Goal: Information Seeking & Learning: Learn about a topic

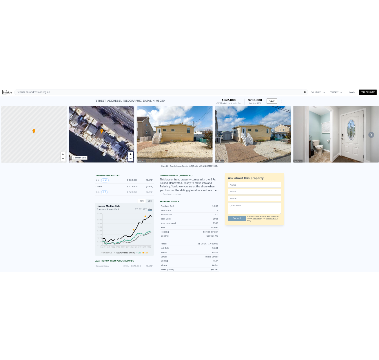
scroll to position [0, 2]
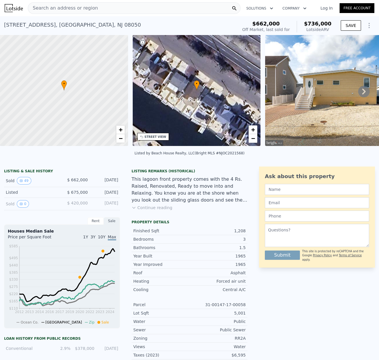
click at [36, 9] on span "Search an address or region" at bounding box center [63, 8] width 70 height 7
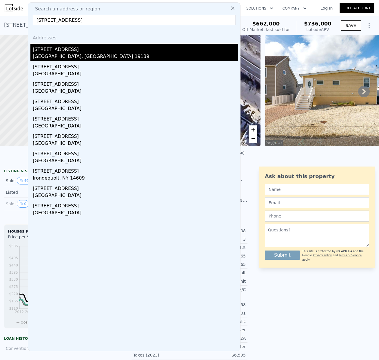
type input "[STREET_ADDRESS]"
click at [67, 51] on div "[STREET_ADDRESS]" at bounding box center [135, 48] width 205 height 9
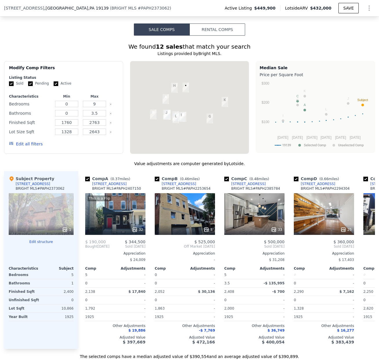
scroll to position [389, 0]
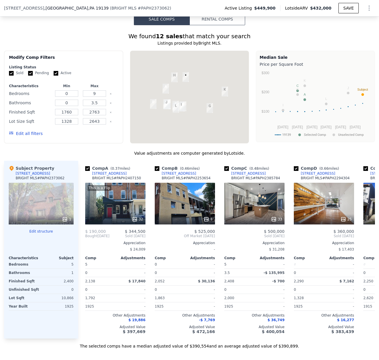
click at [196, 104] on div at bounding box center [189, 97] width 119 height 93
click at [194, 102] on div at bounding box center [189, 97] width 119 height 93
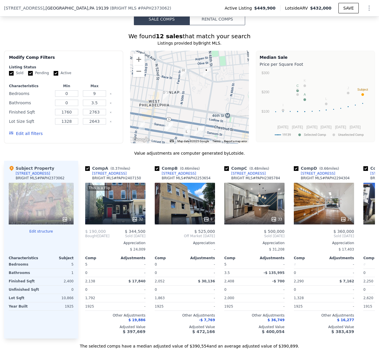
drag, startPoint x: 191, startPoint y: 98, endPoint x: 220, endPoint y: 108, distance: 31.5
click at [220, 108] on div at bounding box center [189, 97] width 119 height 93
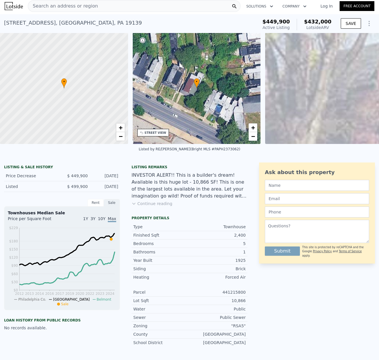
scroll to position [0, 0]
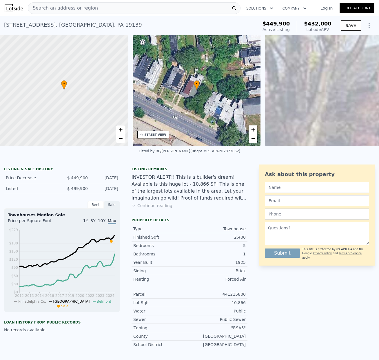
click at [45, 8] on span "Search an address or region" at bounding box center [63, 8] width 70 height 7
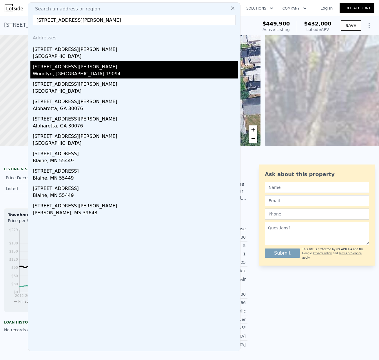
type input "[STREET_ADDRESS][PERSON_NAME]"
click at [57, 71] on div "Woodlyn, [GEOGRAPHIC_DATA] 19094" at bounding box center [135, 74] width 205 height 8
type input "2"
type input "4"
type input "1"
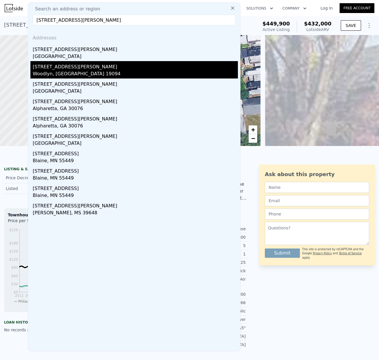
type input "2.5"
type input "1235"
type input "1984"
type input "5663"
type input "10454"
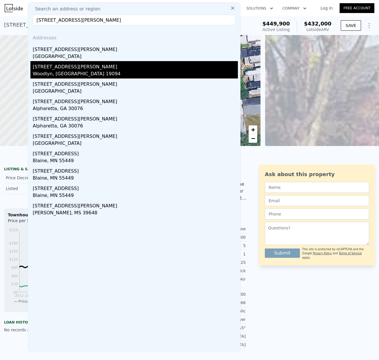
type input "$ 416,000"
type input "$ 77,347"
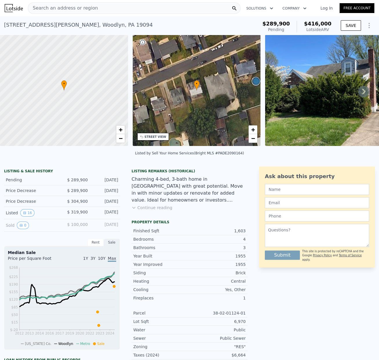
click at [53, 8] on span "Search an address or region" at bounding box center [63, 8] width 70 height 7
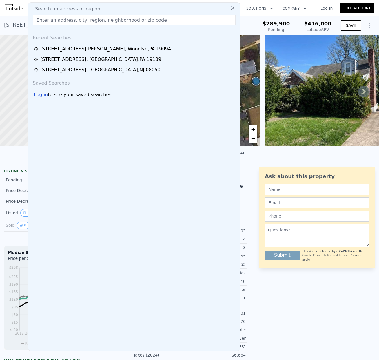
click at [20, 65] on div at bounding box center [63, 91] width 153 height 134
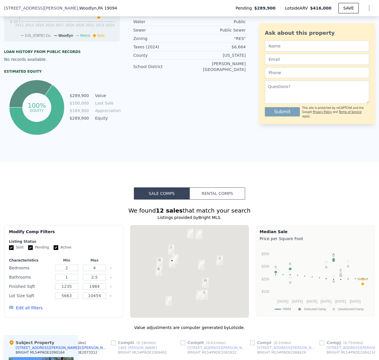
scroll to position [321, 0]
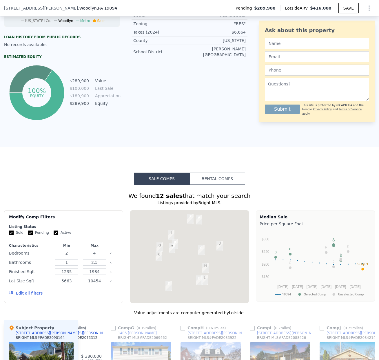
click at [182, 257] on div at bounding box center [189, 256] width 119 height 93
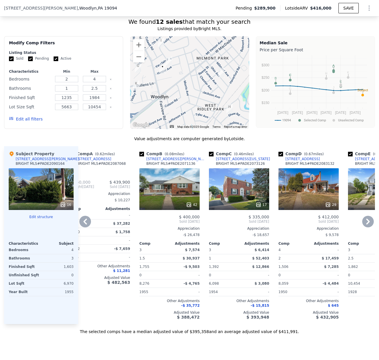
scroll to position [483, 0]
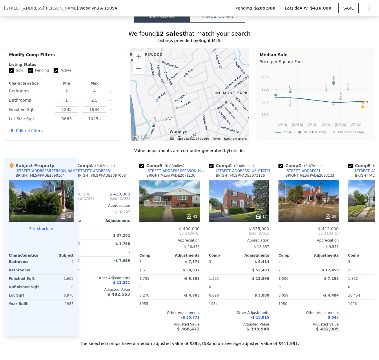
drag, startPoint x: 200, startPoint y: 105, endPoint x: 219, endPoint y: 127, distance: 29.0
click at [219, 127] on div at bounding box center [189, 94] width 119 height 93
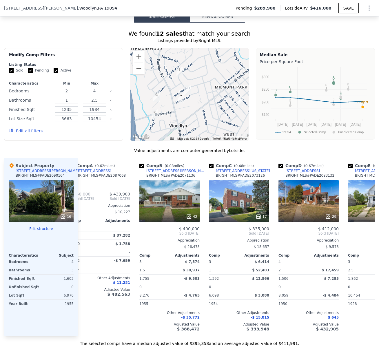
drag, startPoint x: 216, startPoint y: 106, endPoint x: 215, endPoint y: 93, distance: 13.1
click at [215, 93] on div at bounding box center [189, 94] width 119 height 93
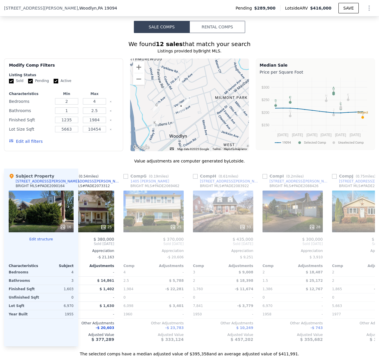
scroll to position [0, 551]
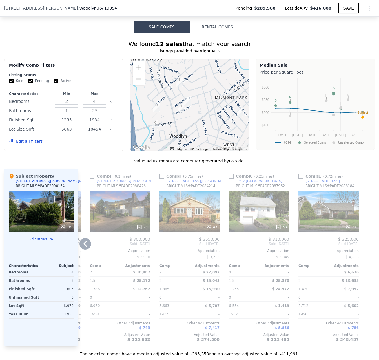
type input "0"
type input "9"
type input "0"
type input "3.5"
type input "1760"
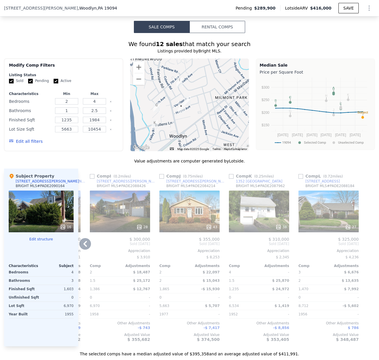
type input "2763"
type input "1328"
type input "2643"
type input "$ 432,000"
type input "-$ 76,821"
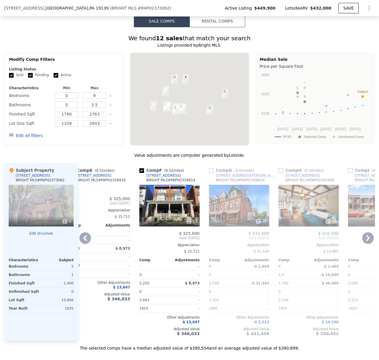
scroll to position [0, 277]
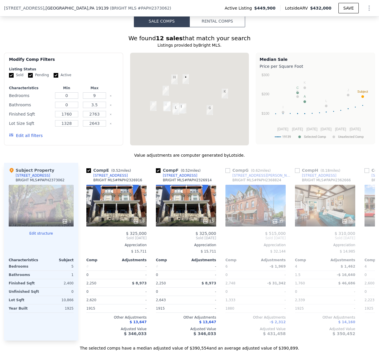
click at [196, 127] on div at bounding box center [189, 99] width 119 height 93
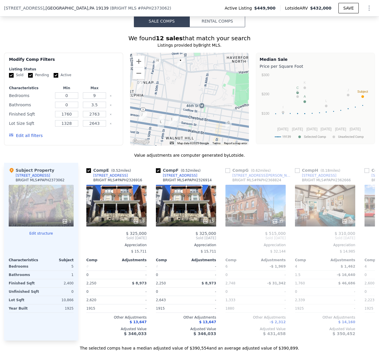
drag, startPoint x: 193, startPoint y: 114, endPoint x: 200, endPoint y: 137, distance: 24.3
click at [200, 140] on div at bounding box center [189, 99] width 119 height 93
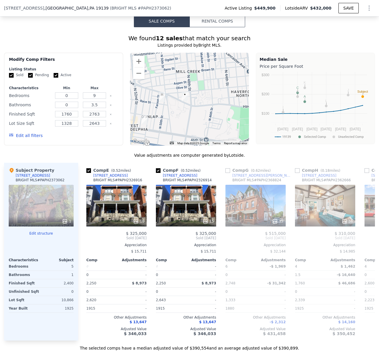
drag, startPoint x: 193, startPoint y: 94, endPoint x: 195, endPoint y: 124, distance: 29.9
click at [195, 124] on div at bounding box center [189, 99] width 119 height 93
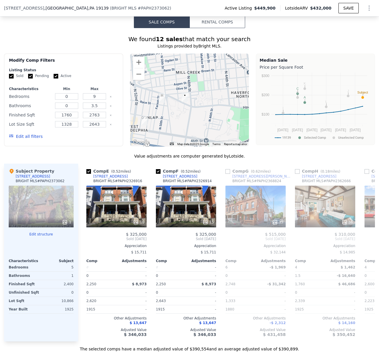
scroll to position [386, 0]
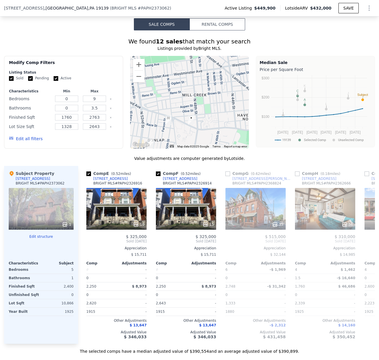
drag, startPoint x: 177, startPoint y: 132, endPoint x: 181, endPoint y: 143, distance: 11.9
click at [181, 143] on div at bounding box center [189, 102] width 119 height 93
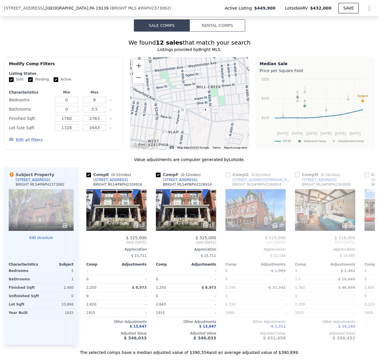
drag, startPoint x: 184, startPoint y: 140, endPoint x: 199, endPoint y: 131, distance: 17.6
click at [199, 131] on div at bounding box center [189, 103] width 119 height 93
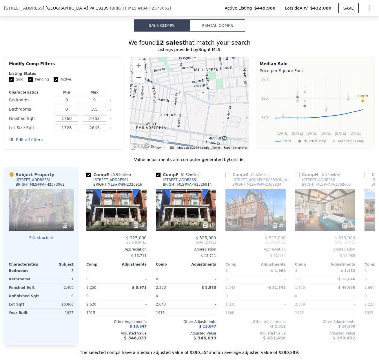
drag, startPoint x: 156, startPoint y: 132, endPoint x: 153, endPoint y: 114, distance: 18.1
click at [153, 114] on div at bounding box center [189, 103] width 119 height 93
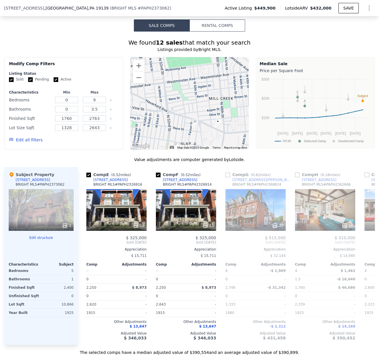
drag, startPoint x: 174, startPoint y: 115, endPoint x: 190, endPoint y: 141, distance: 30.9
click at [189, 143] on div at bounding box center [189, 103] width 119 height 93
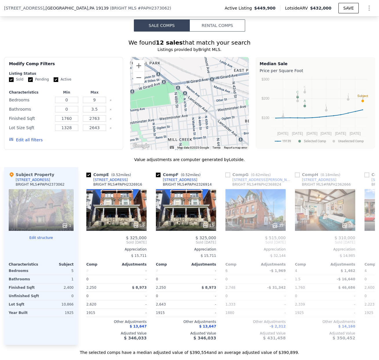
drag, startPoint x: 206, startPoint y: 111, endPoint x: 182, endPoint y: 136, distance: 34.4
click at [172, 145] on div at bounding box center [189, 103] width 119 height 93
click at [141, 83] on button "Zoom out" at bounding box center [139, 78] width 12 height 12
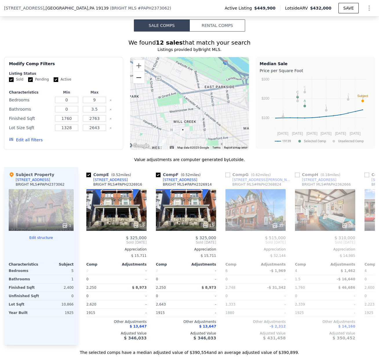
click at [141, 83] on button "Zoom out" at bounding box center [139, 78] width 12 height 12
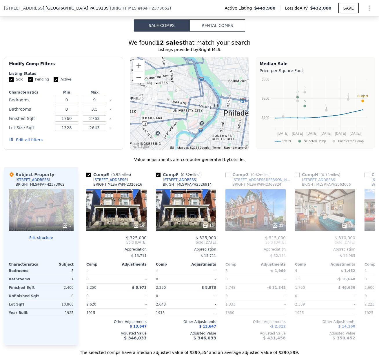
drag, startPoint x: 207, startPoint y: 115, endPoint x: 176, endPoint y: 85, distance: 43.0
click at [176, 85] on div at bounding box center [189, 103] width 119 height 93
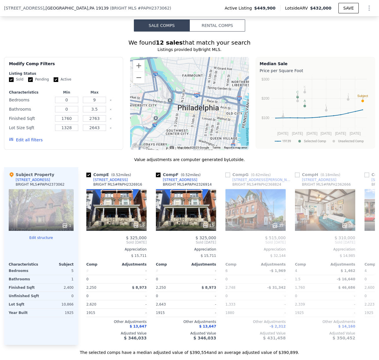
drag, startPoint x: 209, startPoint y: 112, endPoint x: 173, endPoint y: 121, distance: 36.2
click at [162, 107] on div at bounding box center [189, 103] width 119 height 93
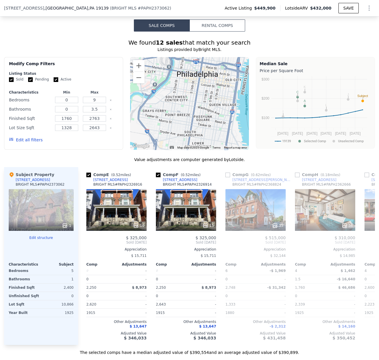
drag, startPoint x: 189, startPoint y: 134, endPoint x: 175, endPoint y: 101, distance: 35.4
click at [188, 99] on div at bounding box center [189, 103] width 119 height 93
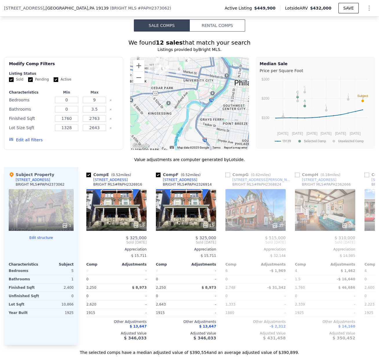
drag, startPoint x: 157, startPoint y: 107, endPoint x: 191, endPoint y: 106, distance: 34.8
click at [215, 116] on div at bounding box center [189, 103] width 119 height 93
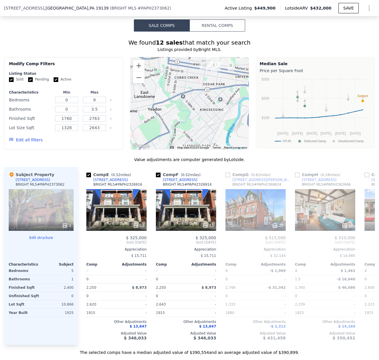
drag, startPoint x: 171, startPoint y: 103, endPoint x: 224, endPoint y: 99, distance: 53.7
click at [224, 99] on div at bounding box center [189, 103] width 119 height 93
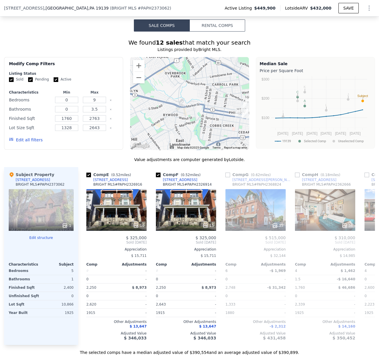
drag, startPoint x: 194, startPoint y: 89, endPoint x: 216, endPoint y: 116, distance: 34.6
click at [229, 137] on div at bounding box center [189, 103] width 119 height 93
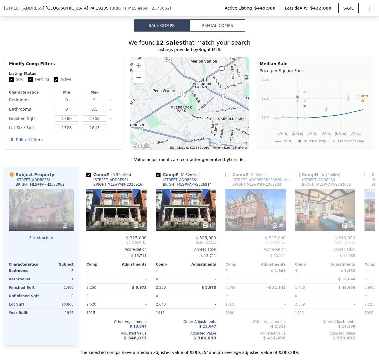
drag, startPoint x: 210, startPoint y: 104, endPoint x: 216, endPoint y: 139, distance: 35.3
click at [216, 139] on div at bounding box center [189, 103] width 119 height 93
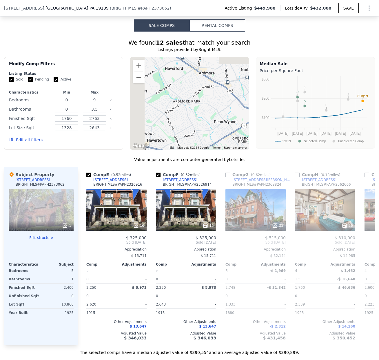
drag, startPoint x: 176, startPoint y: 115, endPoint x: 231, endPoint y: 111, distance: 54.6
click at [238, 147] on div at bounding box center [189, 103] width 119 height 93
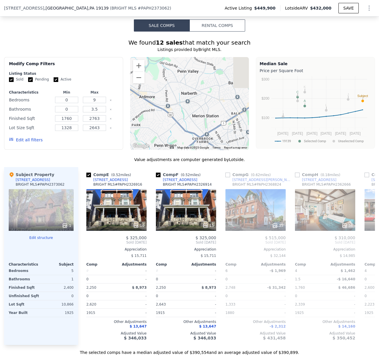
drag, startPoint x: 232, startPoint y: 108, endPoint x: 173, endPoint y: 132, distance: 63.9
click at [172, 132] on div at bounding box center [189, 103] width 119 height 93
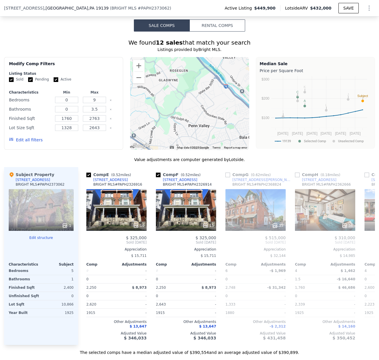
drag, startPoint x: 202, startPoint y: 155, endPoint x: 215, endPoint y: 148, distance: 14.3
click at [202, 150] on div "A B C D E F G H I J K L • Map Data Map data ©2025 Google Map data ©2025 Google …" at bounding box center [189, 103] width 119 height 93
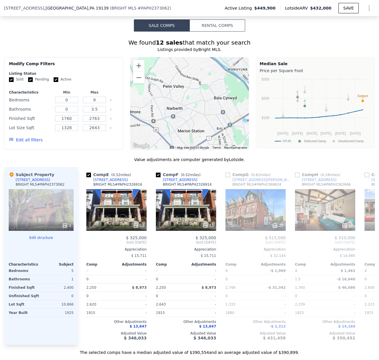
drag, startPoint x: 233, startPoint y: 147, endPoint x: 207, endPoint y: 109, distance: 45.5
click at [207, 109] on div at bounding box center [189, 103] width 119 height 93
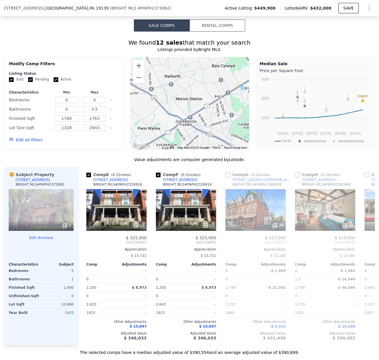
drag, startPoint x: 207, startPoint y: 134, endPoint x: 205, endPoint y: 100, distance: 33.1
click at [205, 100] on div at bounding box center [189, 103] width 119 height 93
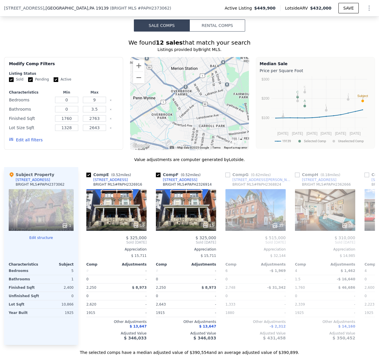
drag, startPoint x: 204, startPoint y: 124, endPoint x: 198, endPoint y: 96, distance: 27.8
click at [199, 92] on div at bounding box center [189, 103] width 119 height 93
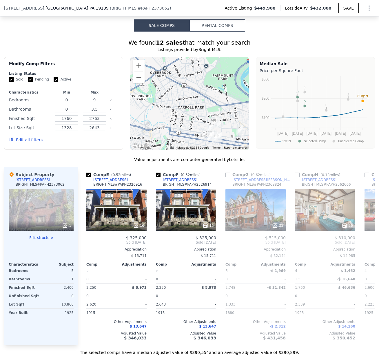
drag, startPoint x: 203, startPoint y: 118, endPoint x: 185, endPoint y: 106, distance: 21.0
click at [182, 99] on div at bounding box center [189, 103] width 119 height 93
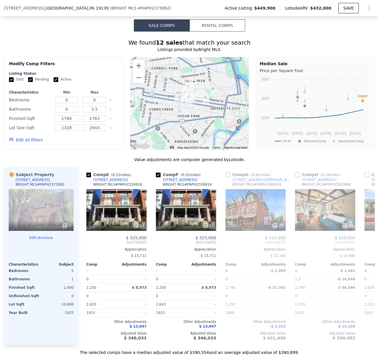
drag, startPoint x: 202, startPoint y: 127, endPoint x: 175, endPoint y: 89, distance: 46.7
click at [175, 89] on div at bounding box center [189, 103] width 119 height 93
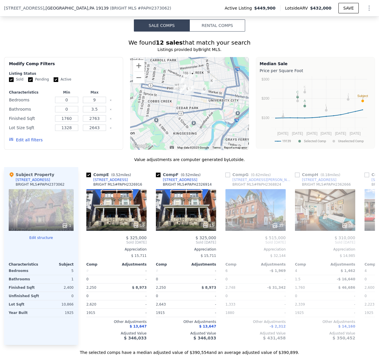
drag, startPoint x: 203, startPoint y: 118, endPoint x: 202, endPoint y: 111, distance: 6.7
click at [202, 111] on div at bounding box center [189, 103] width 119 height 93
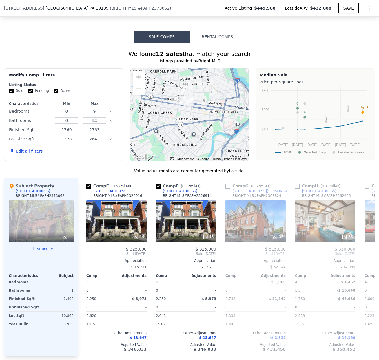
scroll to position [370, 0]
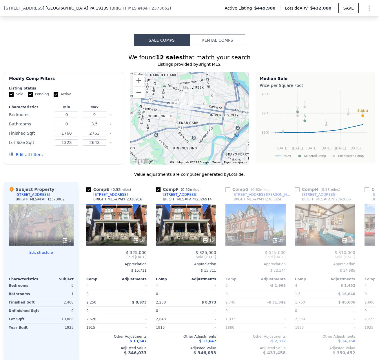
click at [197, 125] on div at bounding box center [189, 118] width 119 height 93
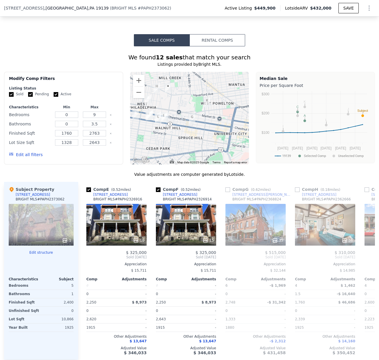
drag, startPoint x: 188, startPoint y: 125, endPoint x: 185, endPoint y: 177, distance: 51.9
click at [168, 148] on div at bounding box center [189, 118] width 119 height 93
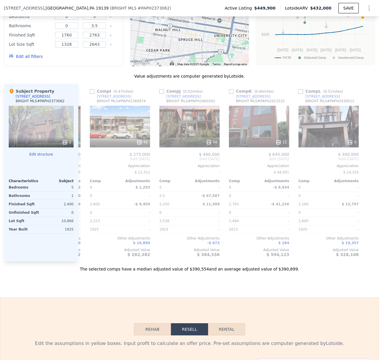
scroll to position [0, 551]
click at [95, 79] on div "Value adjustments are computer generated by Lotside ." at bounding box center [189, 76] width 371 height 6
click at [52, 79] on div "Value adjustments are computer generated by Lotside ." at bounding box center [189, 76] width 371 height 6
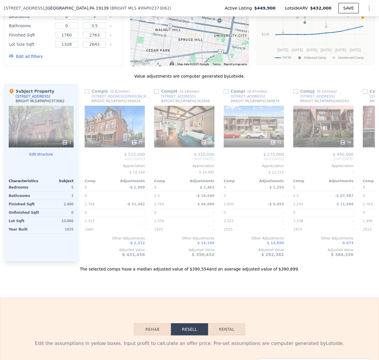
scroll to position [0, 412]
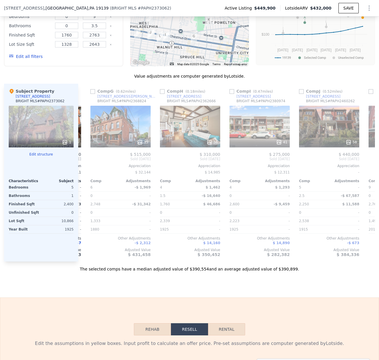
drag, startPoint x: 182, startPoint y: 43, endPoint x: 185, endPoint y: 65, distance: 21.6
click at [185, 65] on div at bounding box center [189, 20] width 119 height 93
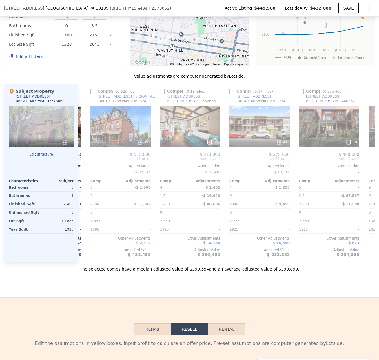
click at [184, 56] on div at bounding box center [189, 20] width 119 height 93
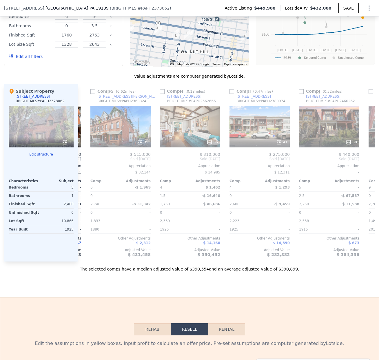
drag, startPoint x: 181, startPoint y: 51, endPoint x: 220, endPoint y: 53, distance: 38.8
click at [220, 53] on div at bounding box center [189, 20] width 119 height 93
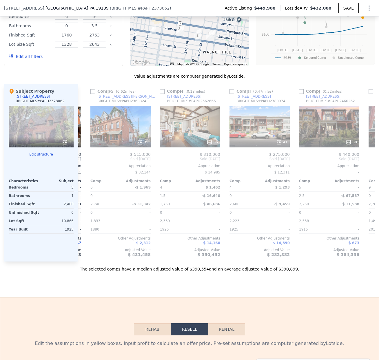
drag, startPoint x: 165, startPoint y: 50, endPoint x: 188, endPoint y: 50, distance: 22.6
click at [188, 50] on div at bounding box center [189, 20] width 119 height 93
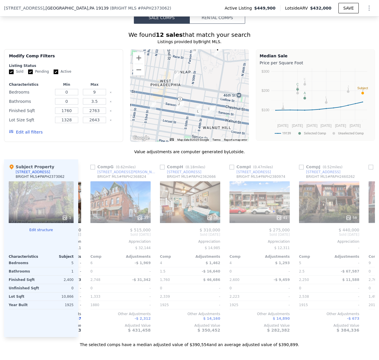
scroll to position [389, 0]
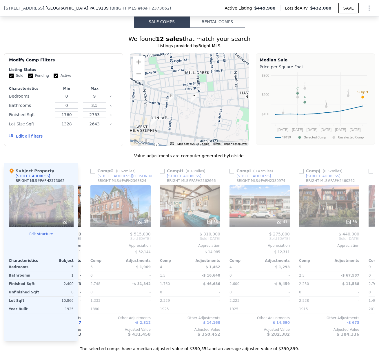
drag, startPoint x: 203, startPoint y: 74, endPoint x: 174, endPoint y: 121, distance: 55.1
click at [174, 121] on div at bounding box center [189, 99] width 119 height 93
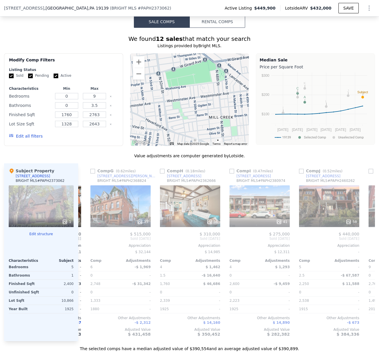
drag, startPoint x: 199, startPoint y: 75, endPoint x: 228, endPoint y: 116, distance: 50.2
click at [228, 116] on div at bounding box center [189, 99] width 119 height 93
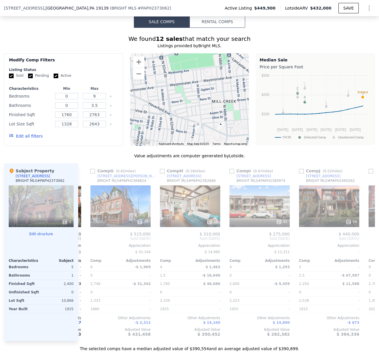
drag, startPoint x: 202, startPoint y: 99, endPoint x: 175, endPoint y: 93, distance: 27.3
click at [175, 93] on div at bounding box center [189, 99] width 119 height 93
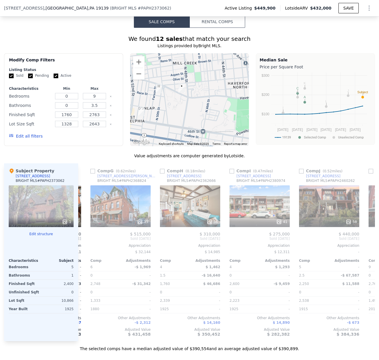
drag, startPoint x: 210, startPoint y: 108, endPoint x: 173, endPoint y: 75, distance: 50.5
click at [173, 75] on div at bounding box center [189, 99] width 119 height 93
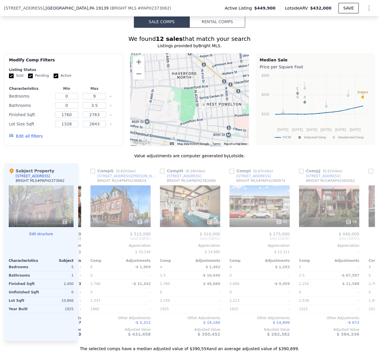
drag, startPoint x: 214, startPoint y: 110, endPoint x: 157, endPoint y: 100, distance: 57.7
click at [157, 100] on div at bounding box center [189, 99] width 119 height 93
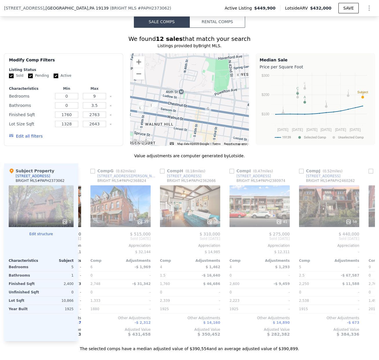
drag, startPoint x: 169, startPoint y: 114, endPoint x: 204, endPoint y: 84, distance: 46.4
click at [204, 84] on div at bounding box center [189, 99] width 119 height 93
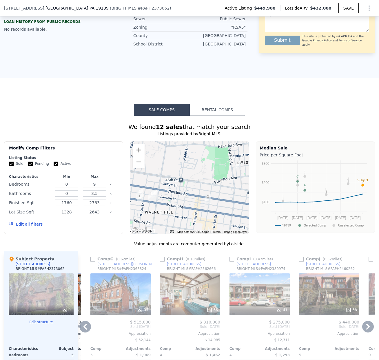
scroll to position [303, 0]
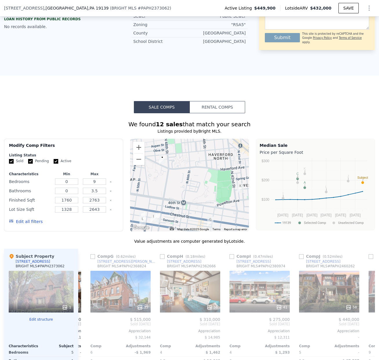
drag, startPoint x: 179, startPoint y: 186, endPoint x: 183, endPoint y: 207, distance: 21.2
click at [183, 207] on div at bounding box center [189, 185] width 119 height 93
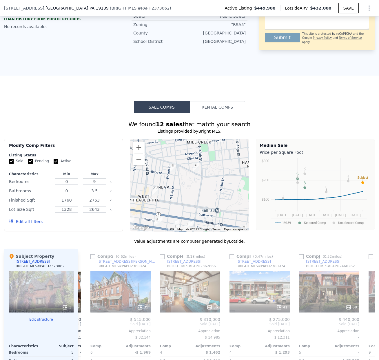
drag, startPoint x: 171, startPoint y: 184, endPoint x: 204, endPoint y: 193, distance: 34.9
click at [204, 193] on div at bounding box center [189, 185] width 119 height 93
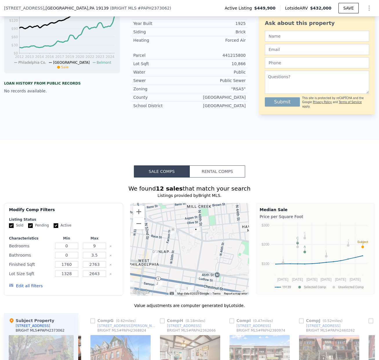
scroll to position [0, 0]
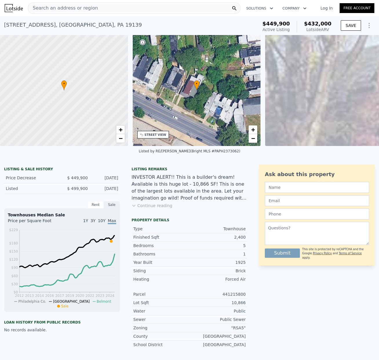
click at [49, 8] on span "Search an address or region" at bounding box center [63, 8] width 70 height 7
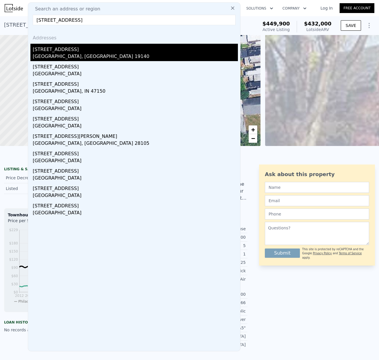
type input "[STREET_ADDRESS]"
click at [57, 53] on div "[GEOGRAPHIC_DATA], [GEOGRAPHIC_DATA] 19140" at bounding box center [135, 57] width 205 height 8
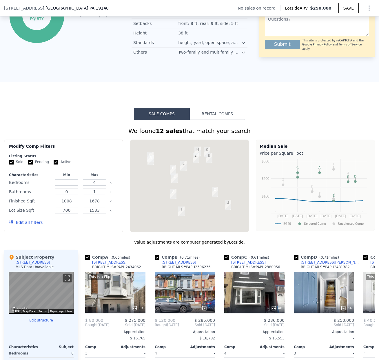
scroll to position [348, 0]
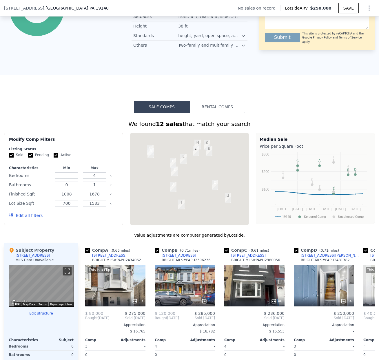
click at [192, 182] on div at bounding box center [189, 179] width 119 height 93
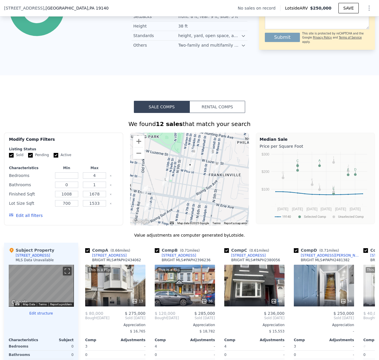
drag, startPoint x: 194, startPoint y: 172, endPoint x: 187, endPoint y: 201, distance: 29.9
click at [187, 201] on div at bounding box center [189, 179] width 119 height 93
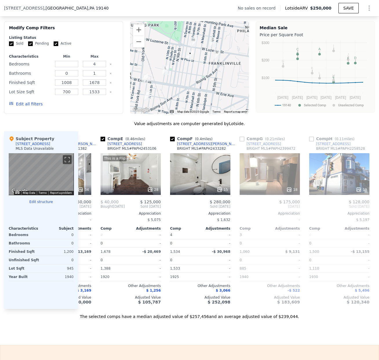
scroll to position [0, 262]
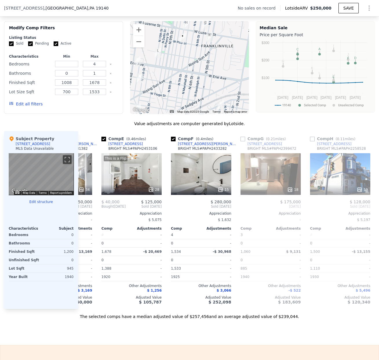
drag, startPoint x: 236, startPoint y: 89, endPoint x: 228, endPoint y: 72, distance: 18.9
click at [228, 72] on div at bounding box center [189, 67] width 119 height 93
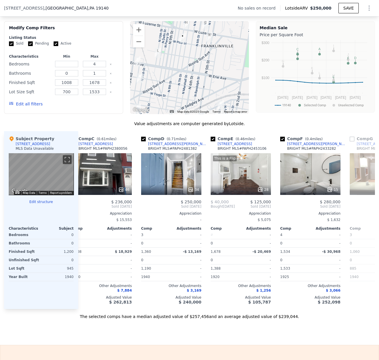
scroll to position [0, 63]
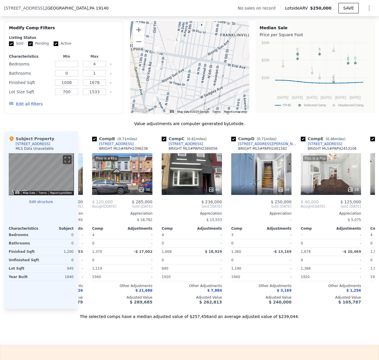
drag, startPoint x: 199, startPoint y: 100, endPoint x: 219, endPoint y: 89, distance: 22.8
click at [219, 89] on div at bounding box center [189, 67] width 119 height 93
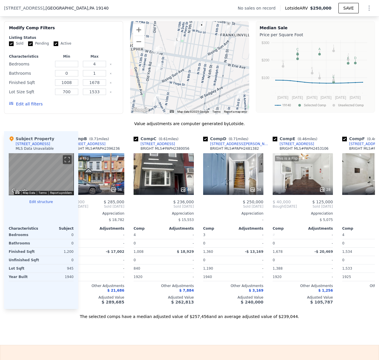
scroll to position [0, 126]
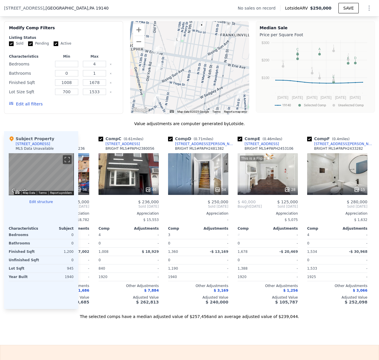
click at [31, 10] on span "[STREET_ADDRESS]" at bounding box center [24, 8] width 40 height 6
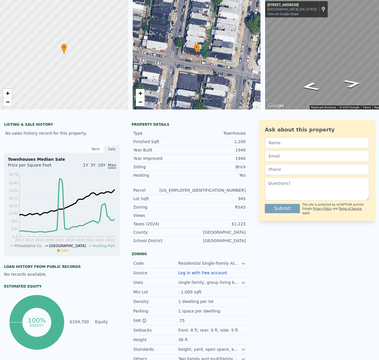
scroll to position [0, 0]
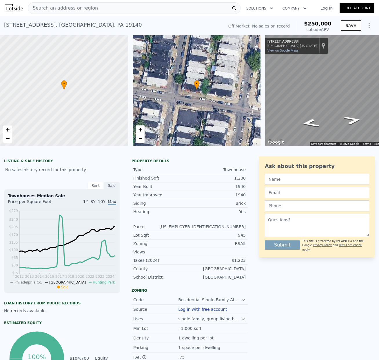
click at [52, 8] on span "Search an address or region" at bounding box center [63, 8] width 70 height 7
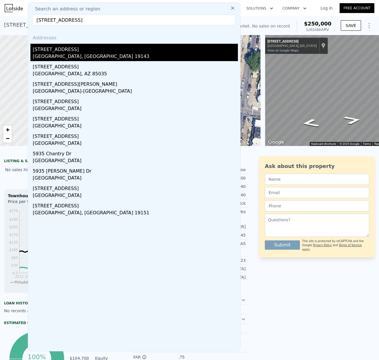
type input "[STREET_ADDRESS]"
click at [58, 54] on div "[GEOGRAPHIC_DATA], [GEOGRAPHIC_DATA] 19143" at bounding box center [135, 57] width 205 height 8
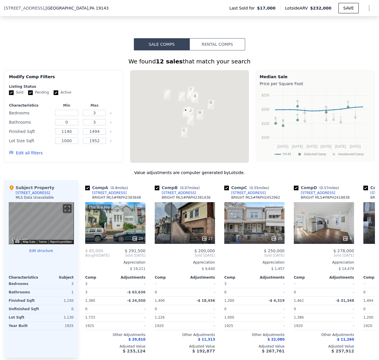
scroll to position [451, 0]
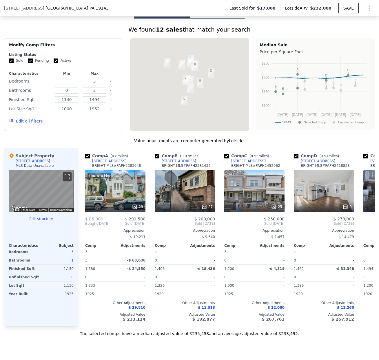
click at [171, 100] on div at bounding box center [189, 84] width 119 height 93
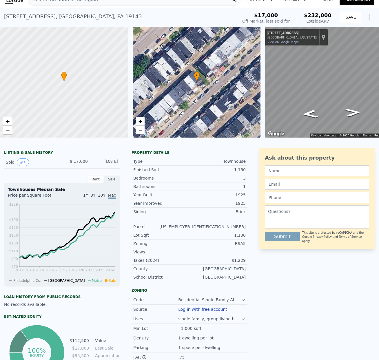
scroll to position [0, 0]
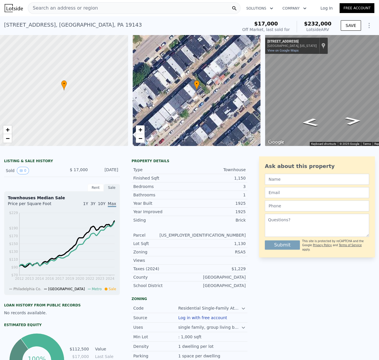
click at [48, 8] on span "Search an address or region" at bounding box center [63, 8] width 70 height 7
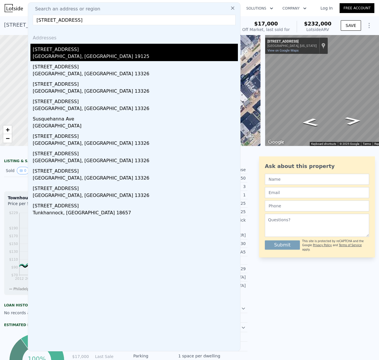
type input "[STREET_ADDRESS]"
click at [68, 52] on div "[STREET_ADDRESS]" at bounding box center [135, 48] width 205 height 9
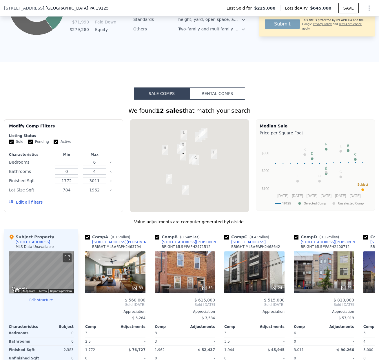
scroll to position [358, 0]
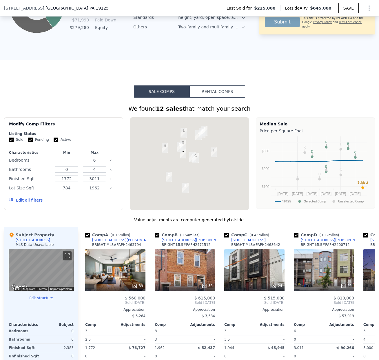
click at [165, 168] on div at bounding box center [189, 163] width 119 height 93
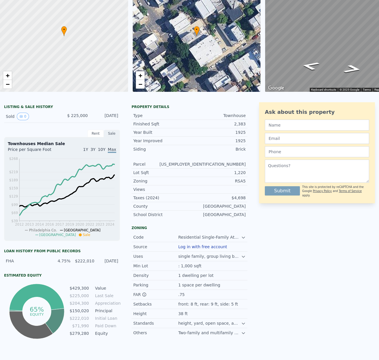
scroll to position [0, 0]
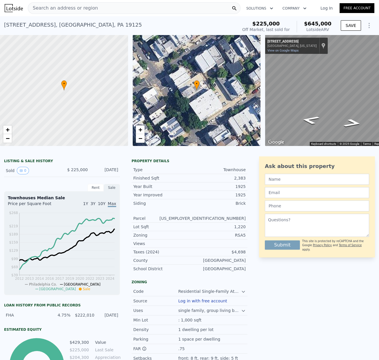
click at [44, 8] on span "Search an address or region" at bounding box center [63, 8] width 70 height 7
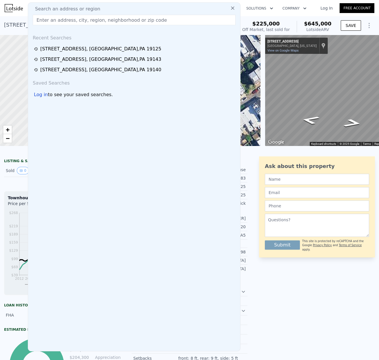
paste input "[STREET_ADDRESS]"
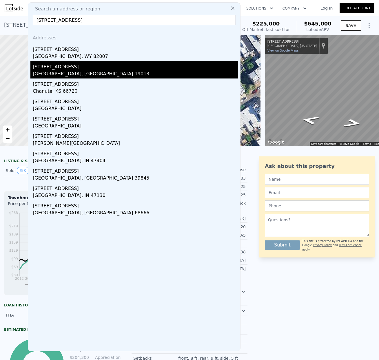
type input "[STREET_ADDRESS]"
click at [56, 74] on div "[GEOGRAPHIC_DATA], [GEOGRAPHIC_DATA] 19013" at bounding box center [135, 74] width 205 height 8
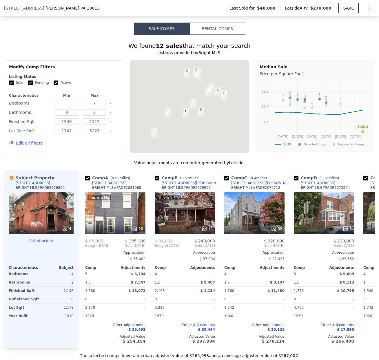
scroll to position [424, 0]
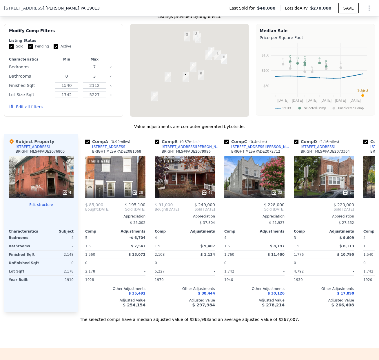
click at [188, 70] on div at bounding box center [189, 70] width 119 height 93
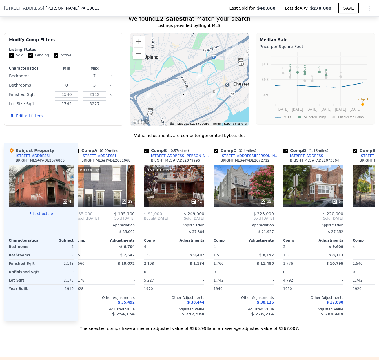
scroll to position [0, 0]
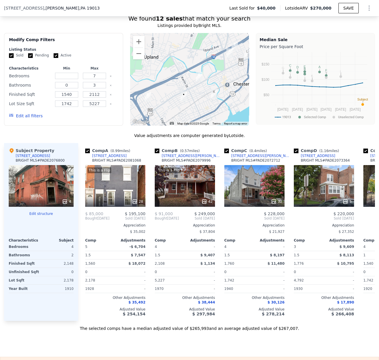
type input "6"
type input "4"
type input "1772"
type input "3011"
type input "784"
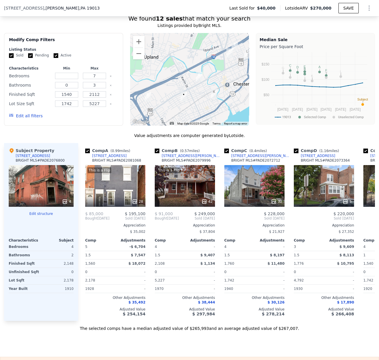
type input "1962"
type input "$ 645,000"
type input "6"
type input "$ 358,355"
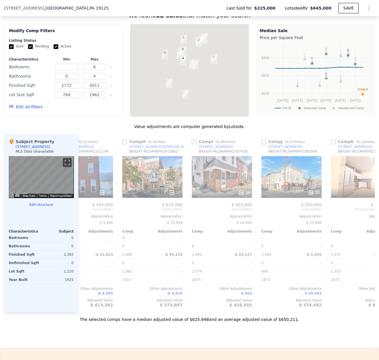
scroll to position [0, 551]
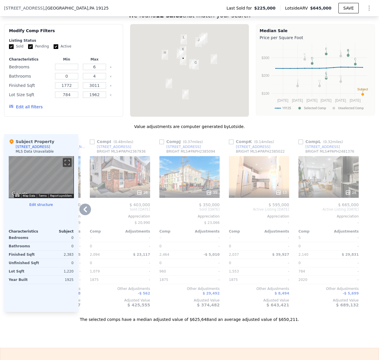
type input "7"
type input "3"
type input "1540"
type input "2112"
type input "1742"
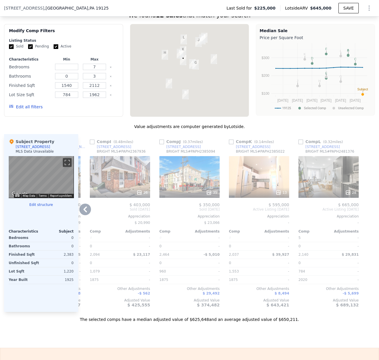
type input "5227"
type input "$ 270,000"
type input "5"
type input "$ 207,375"
